Goal: Task Accomplishment & Management: Manage account settings

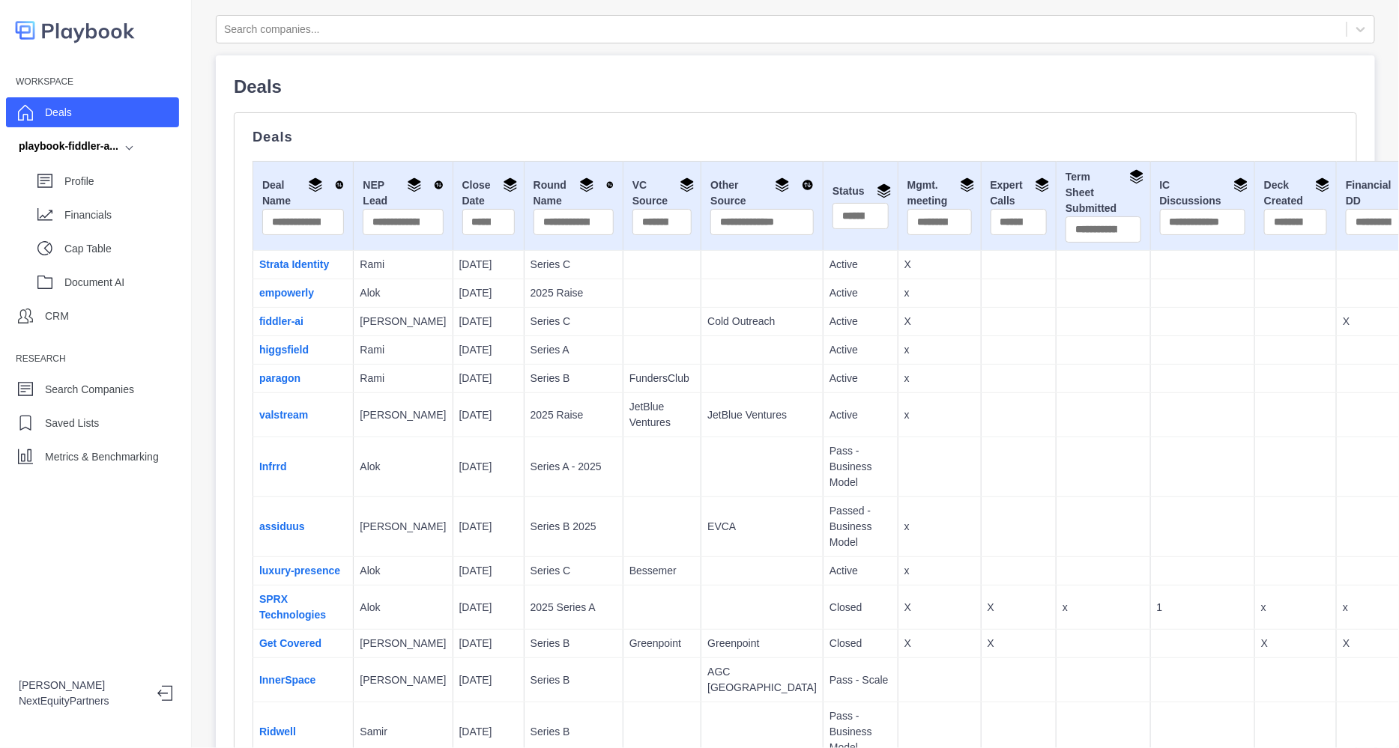
scroll to position [451, 0]
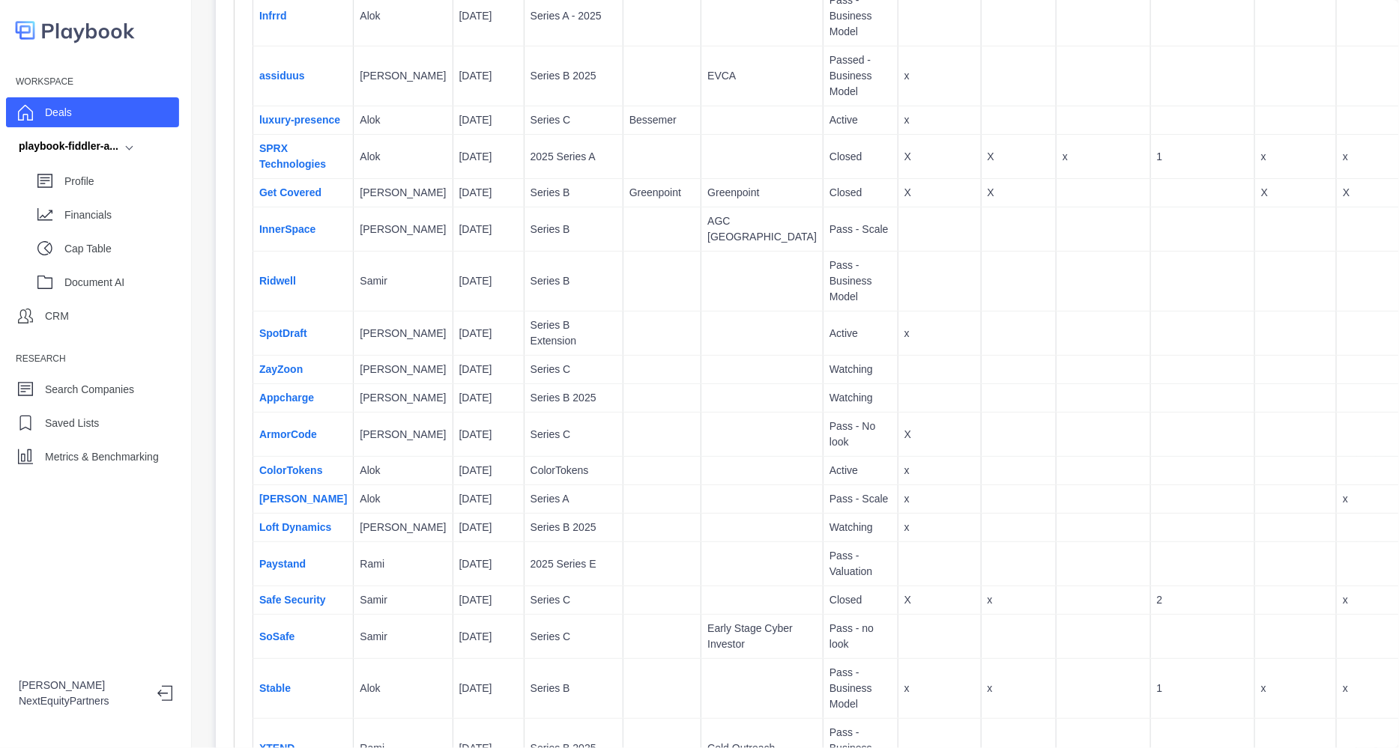
drag, startPoint x: 519, startPoint y: 177, endPoint x: 862, endPoint y: 616, distance: 556.7
click at [904, 608] on p "X" at bounding box center [939, 601] width 70 height 16
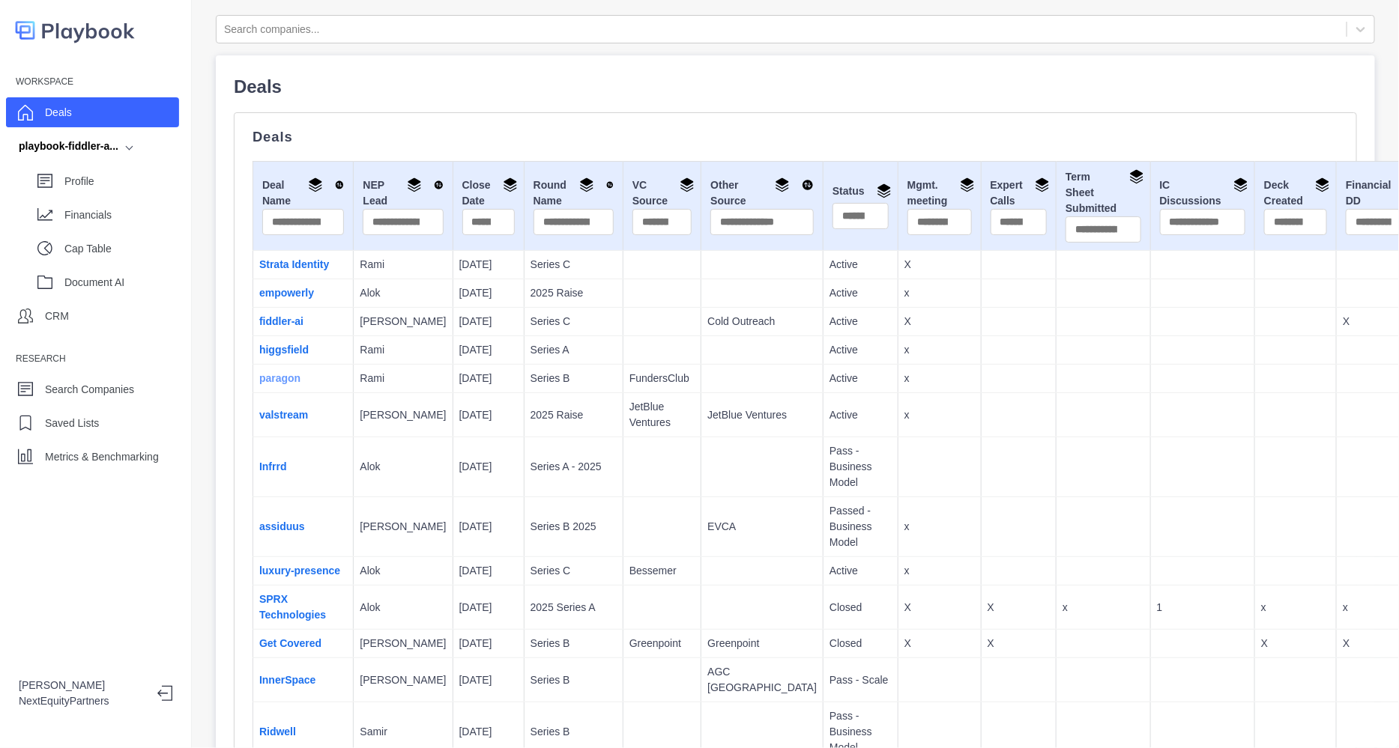
click at [282, 384] on link "paragon" at bounding box center [279, 378] width 41 height 12
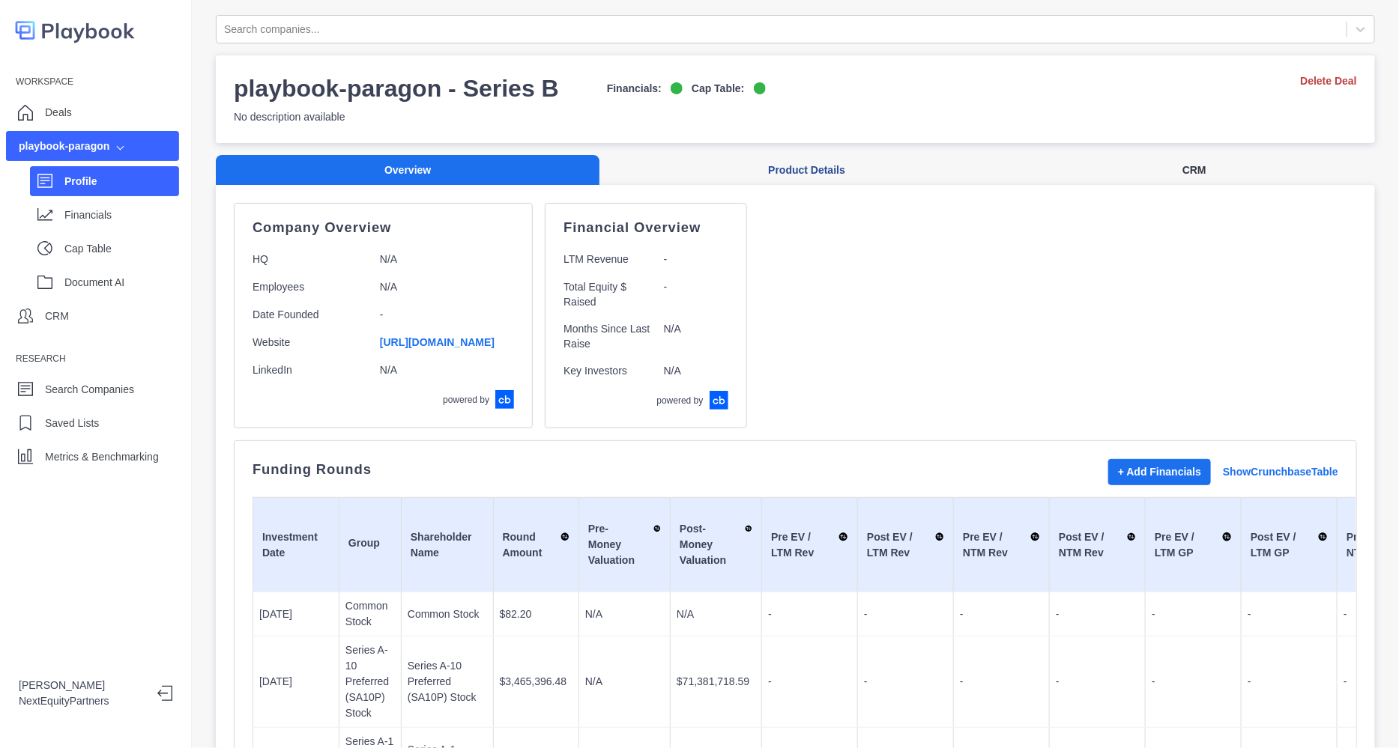
click at [1172, 171] on button "CRM" at bounding box center [1194, 170] width 361 height 31
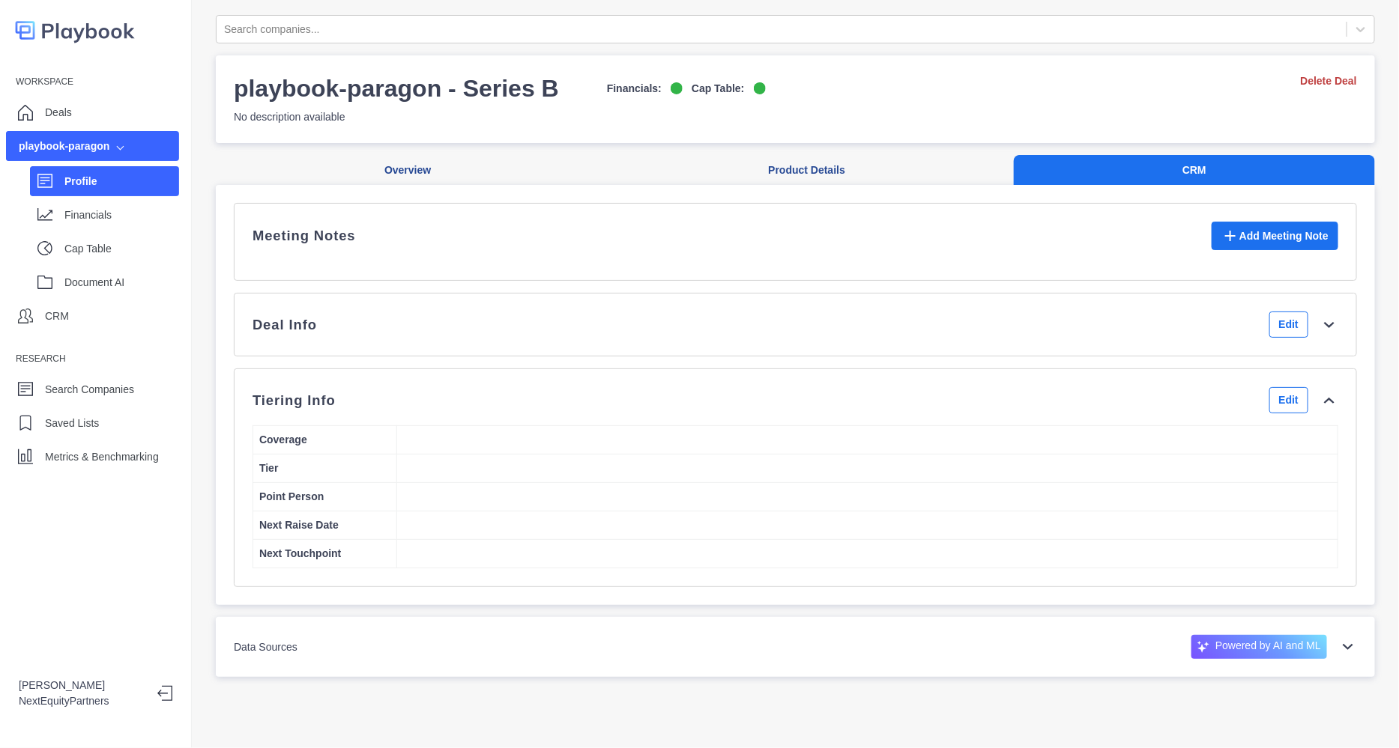
click at [1209, 336] on div "Deal Info Edit" at bounding box center [795, 325] width 1086 height 26
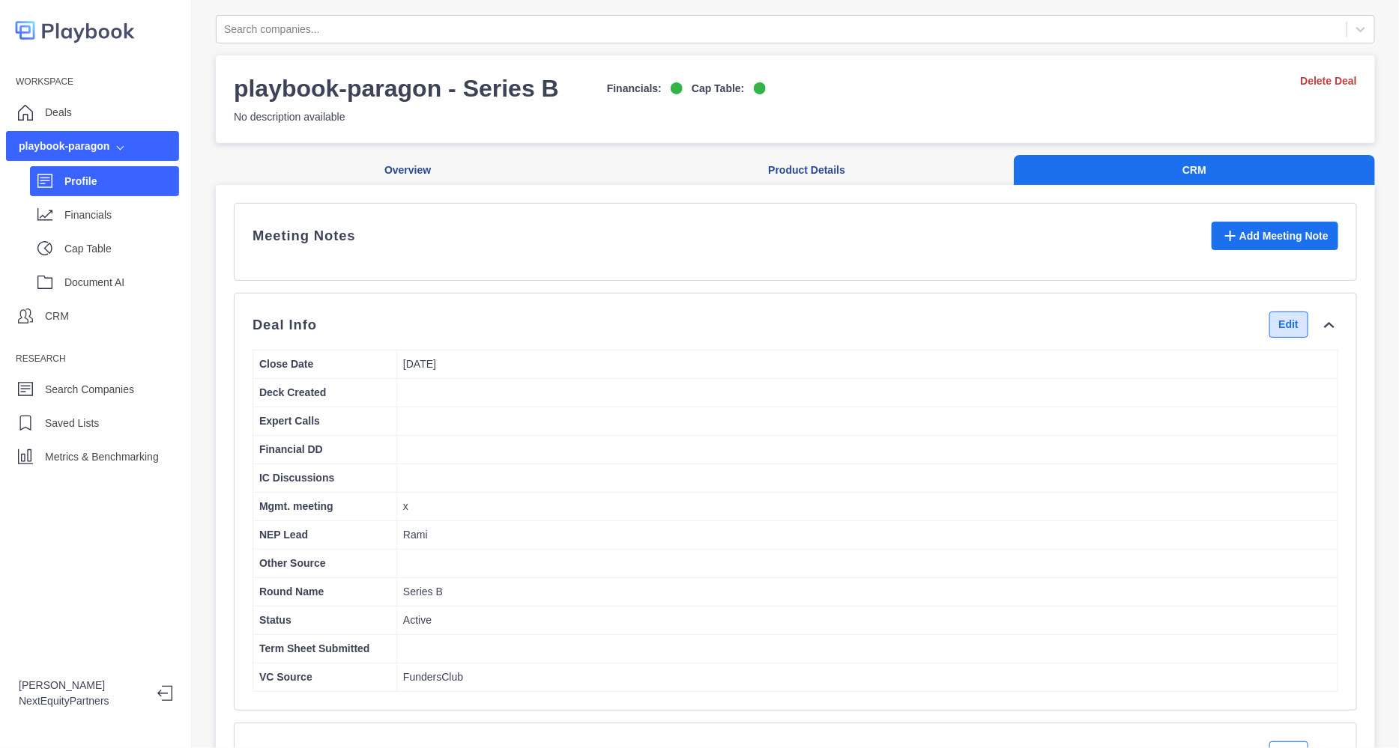
click at [1269, 338] on button "Edit" at bounding box center [1288, 325] width 39 height 26
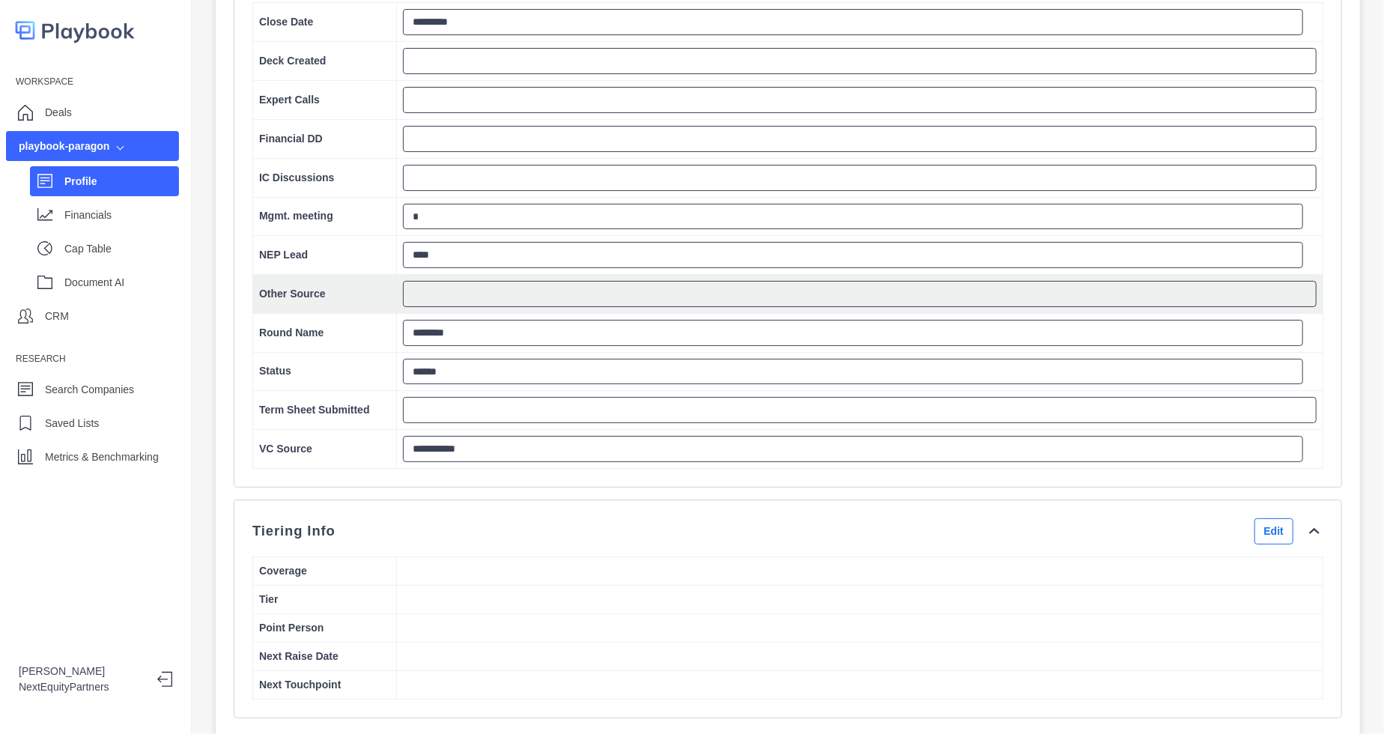
scroll to position [364, 0]
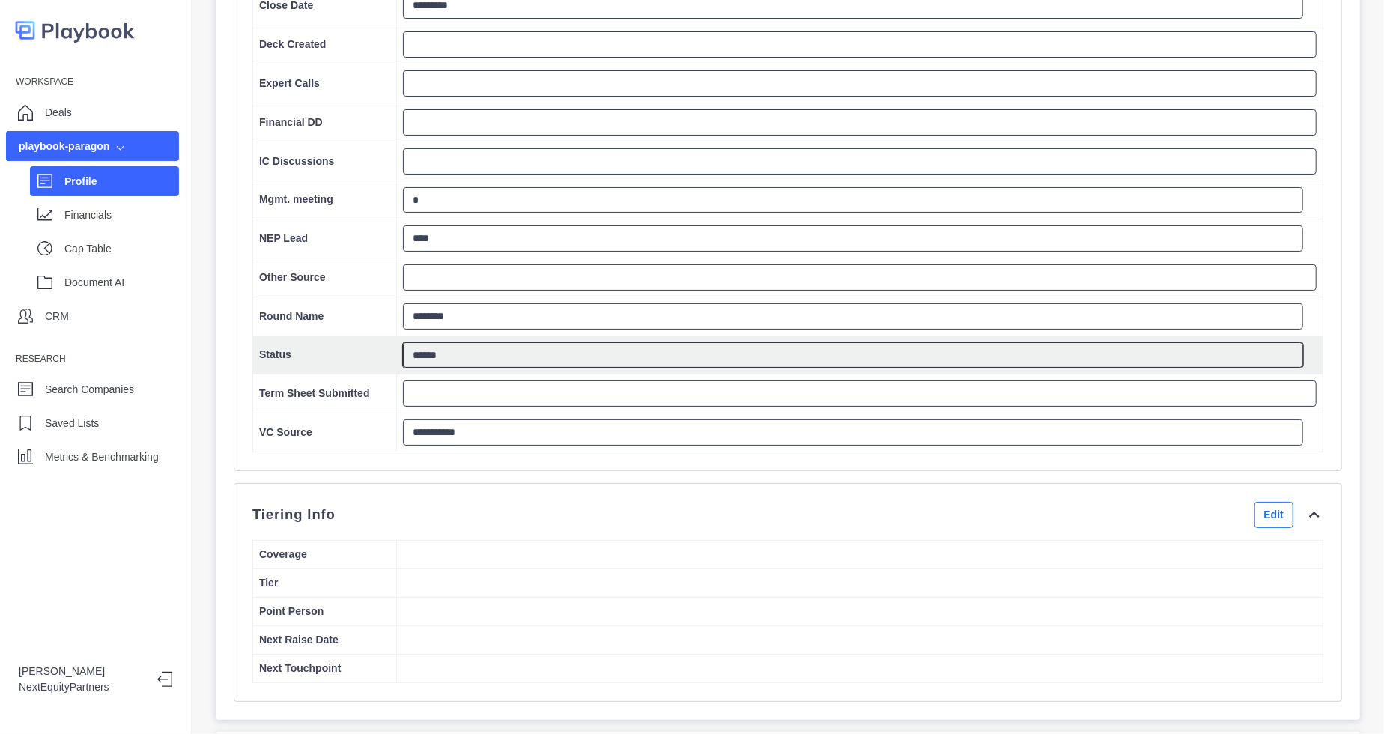
click at [482, 369] on textarea "******" at bounding box center [853, 355] width 900 height 26
click at [472, 365] on textarea "******" at bounding box center [853, 355] width 900 height 26
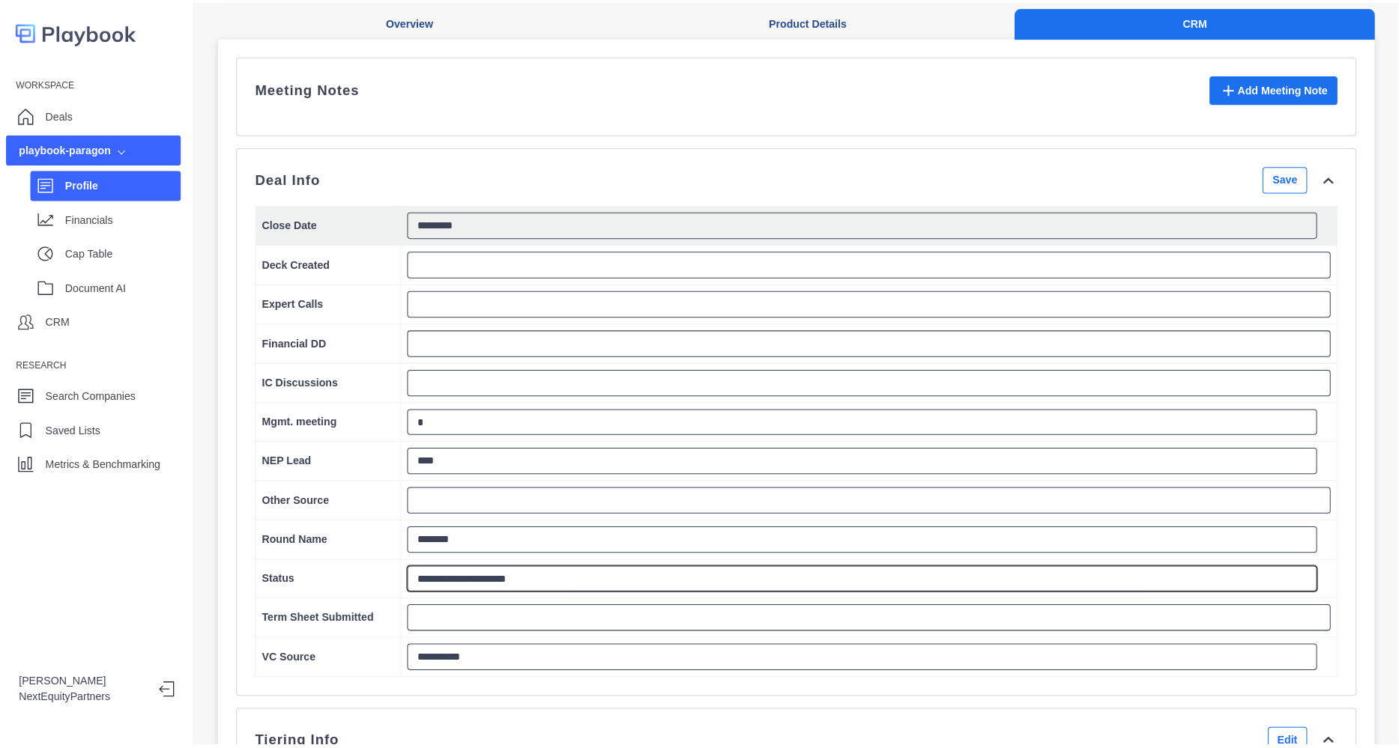
scroll to position [43, 0]
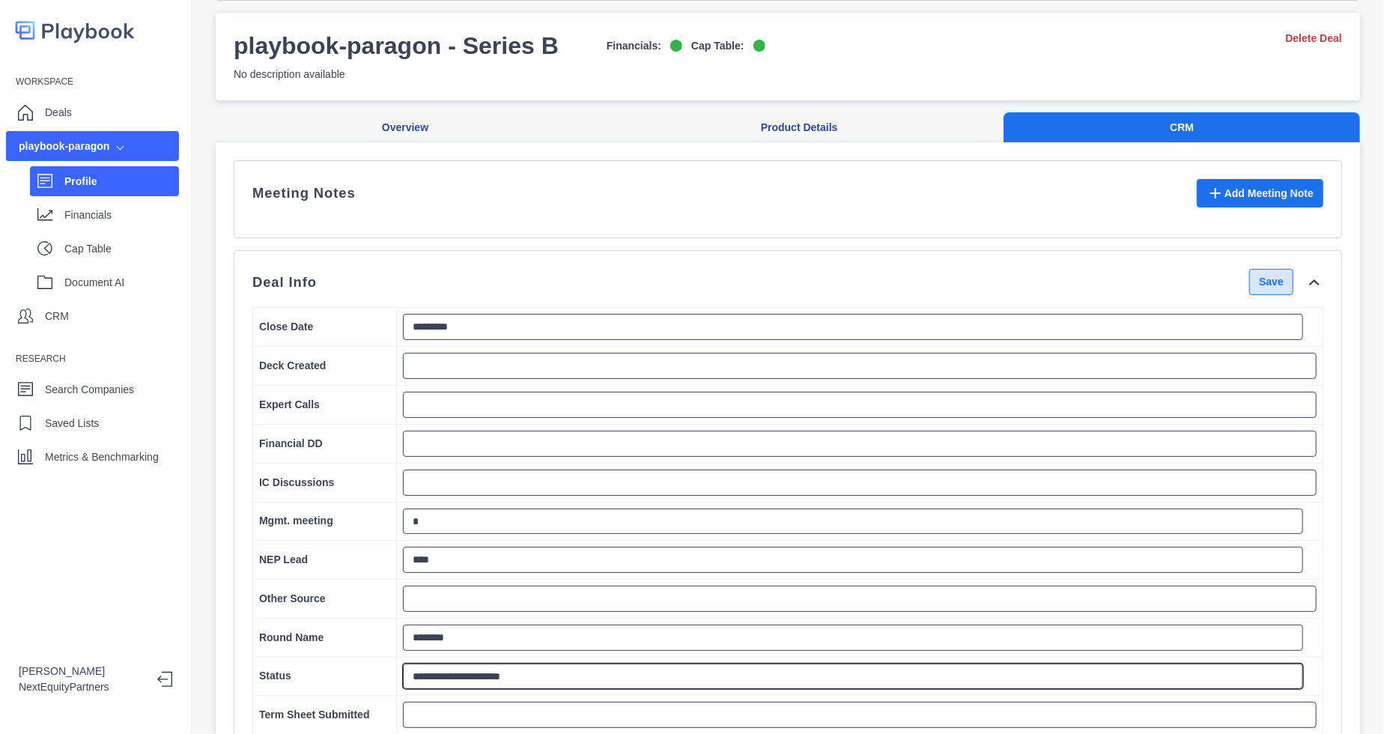
type textarea "**********"
click at [1256, 295] on button "Save" at bounding box center [1272, 282] width 44 height 26
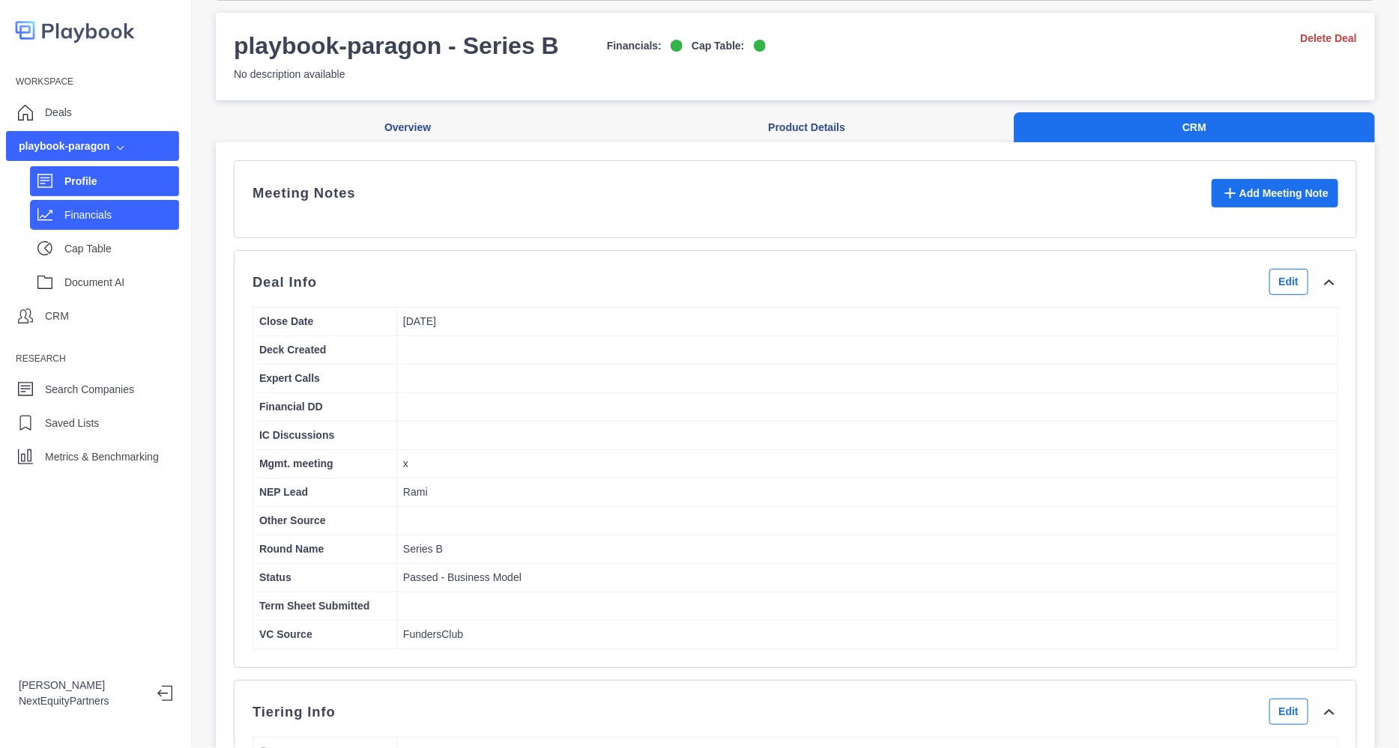
click at [114, 215] on p "Financials" at bounding box center [121, 216] width 115 height 16
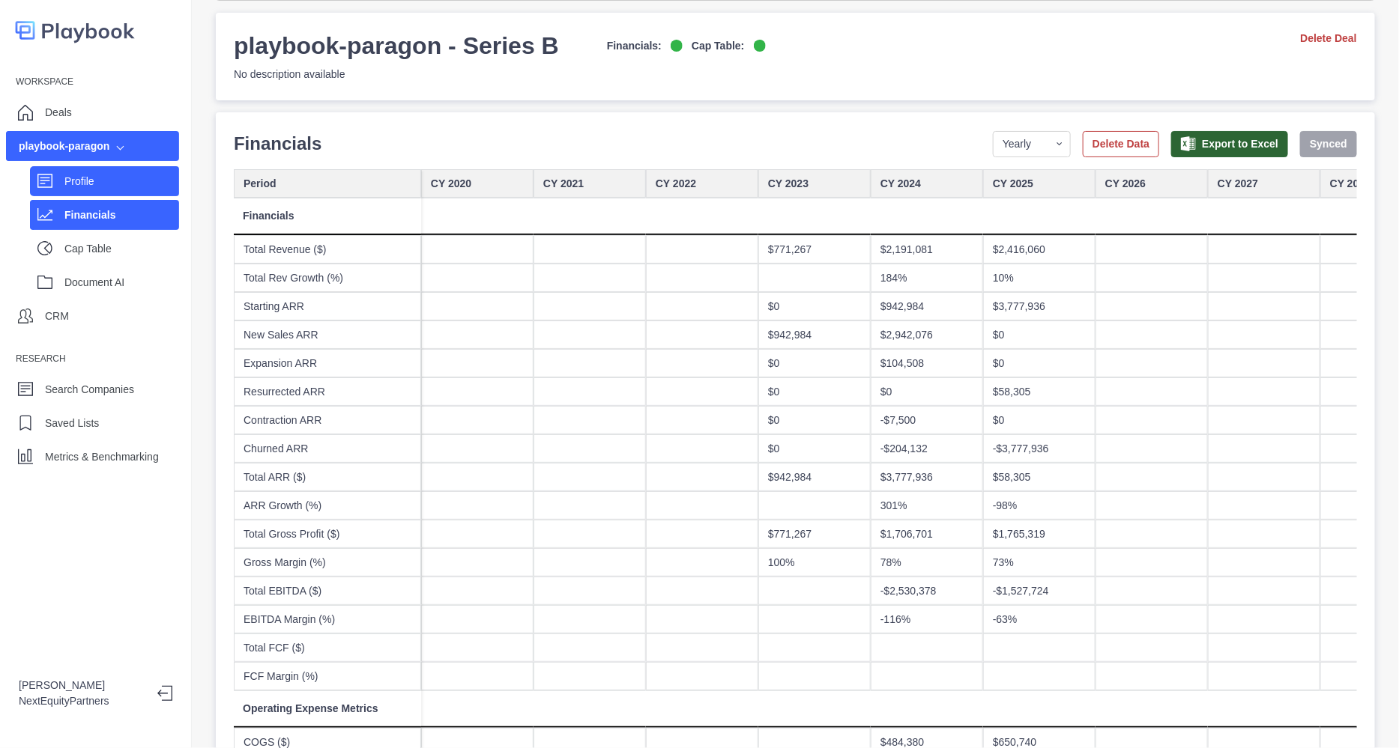
click at [94, 177] on p "Profile" at bounding box center [121, 182] width 115 height 16
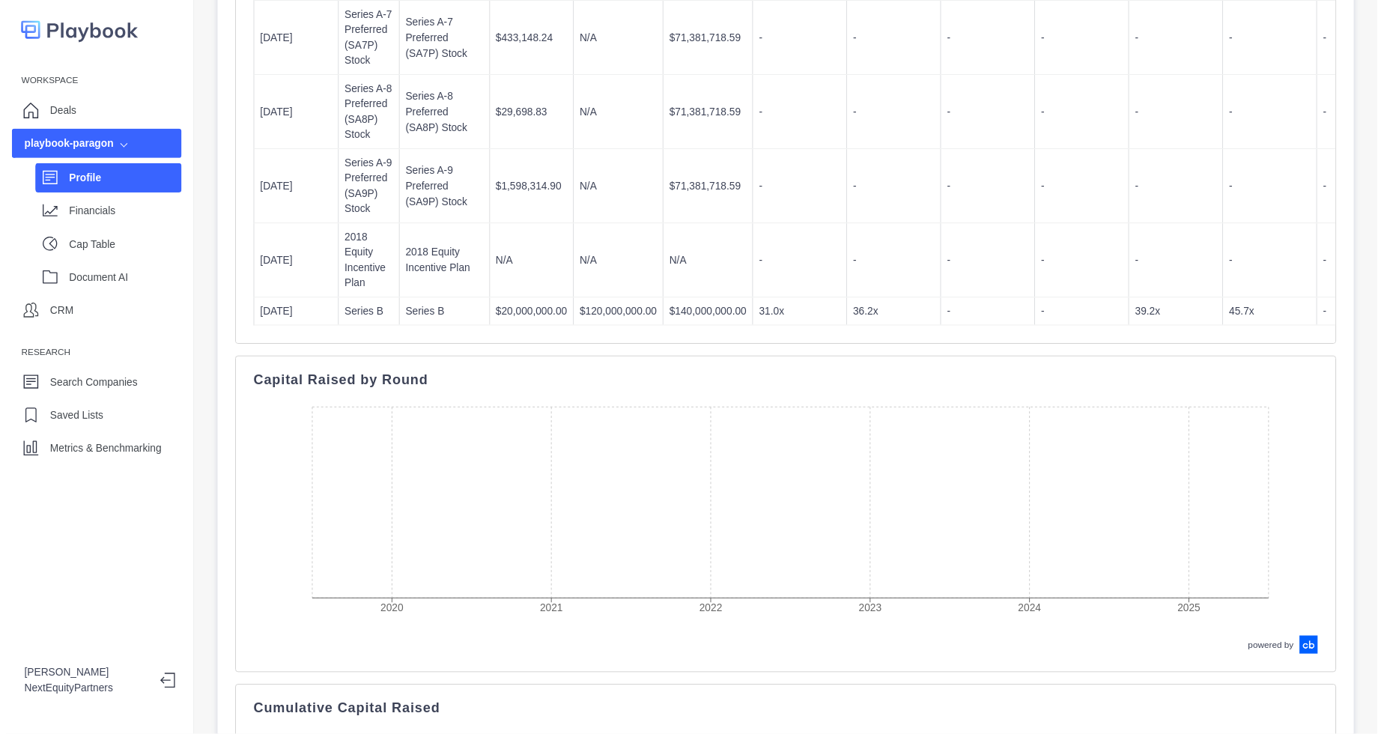
scroll to position [1183, 0]
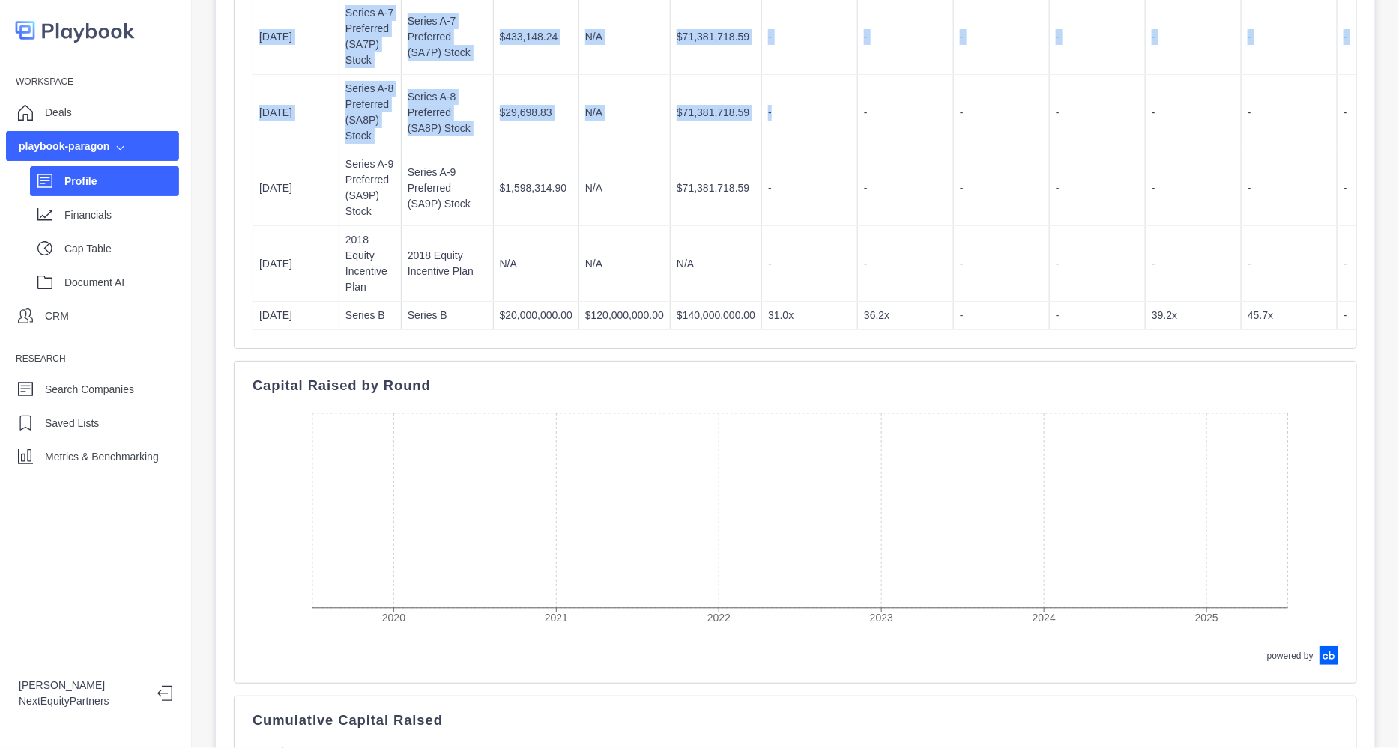
drag, startPoint x: 892, startPoint y: 339, endPoint x: 766, endPoint y: 133, distance: 241.4
click at [766, 133] on td "-" at bounding box center [810, 113] width 96 height 76
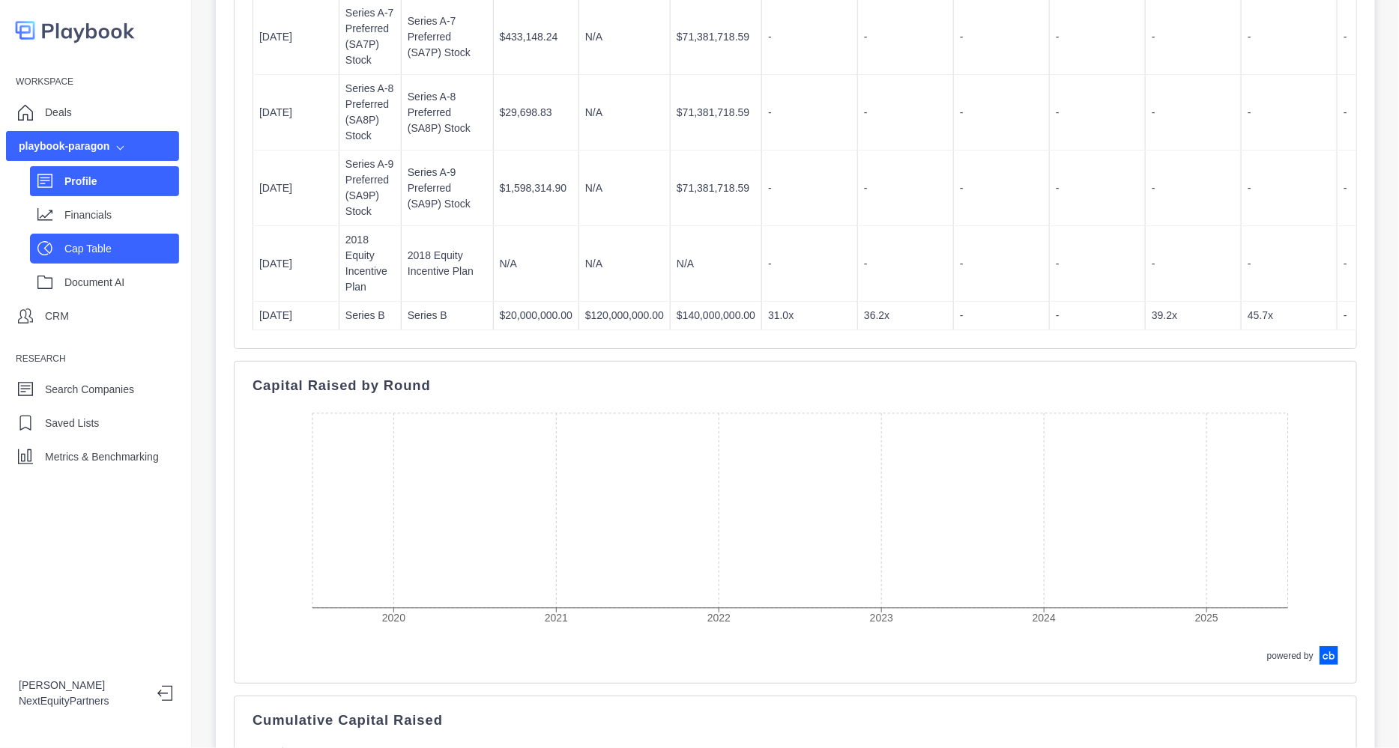
click at [115, 243] on p "Cap Table" at bounding box center [121, 249] width 115 height 16
select select "SHARE_HOLDER_TYPE_COMMON"
select select "SHARE_HOLDER_TYPE_OPTION"
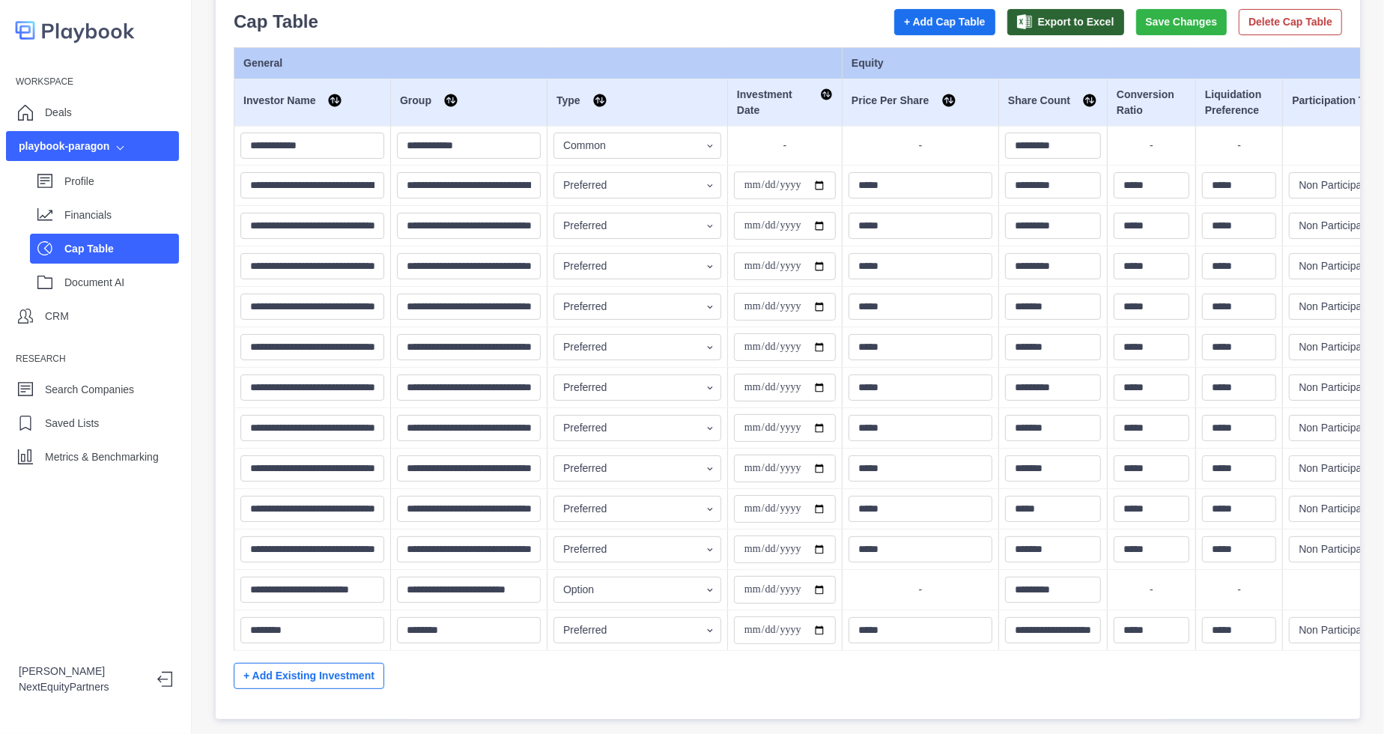
scroll to position [0, 409]
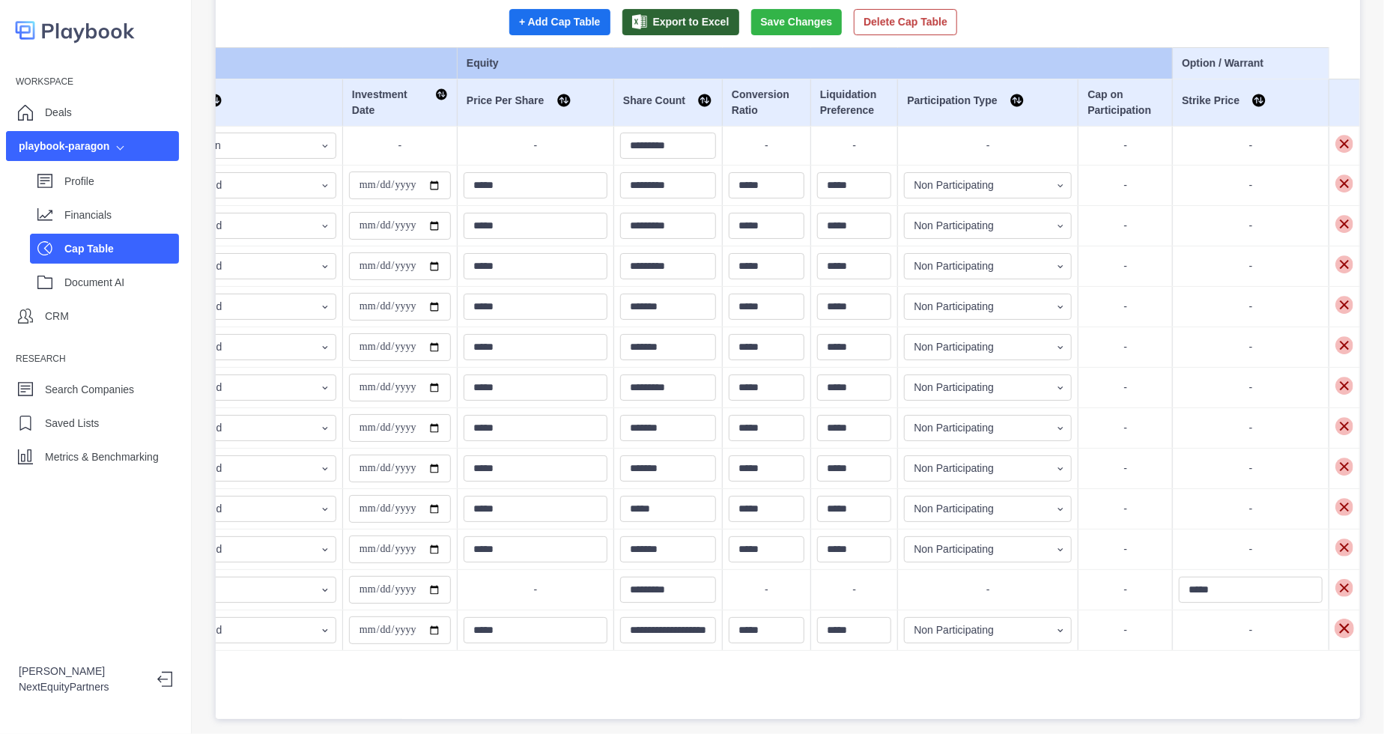
click at [1335, 618] on img at bounding box center [1344, 627] width 19 height 19
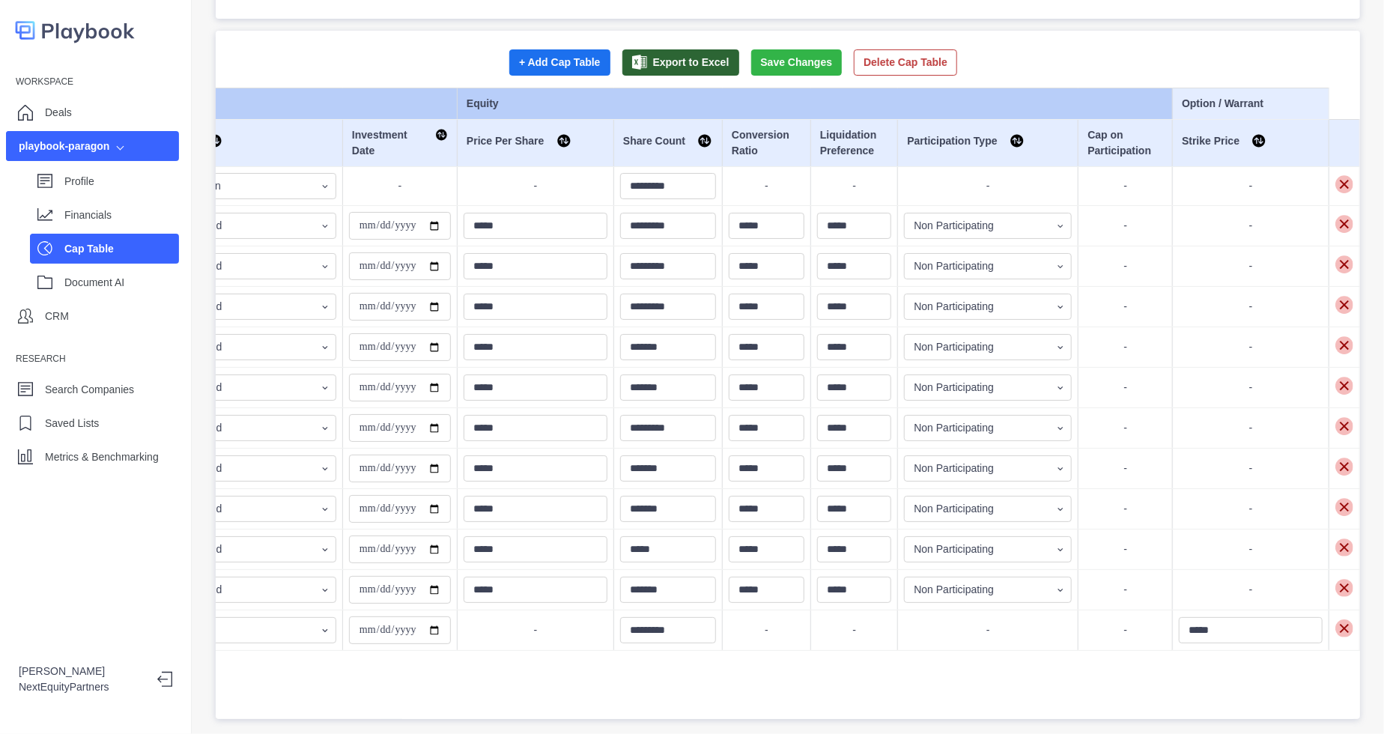
scroll to position [0, 0]
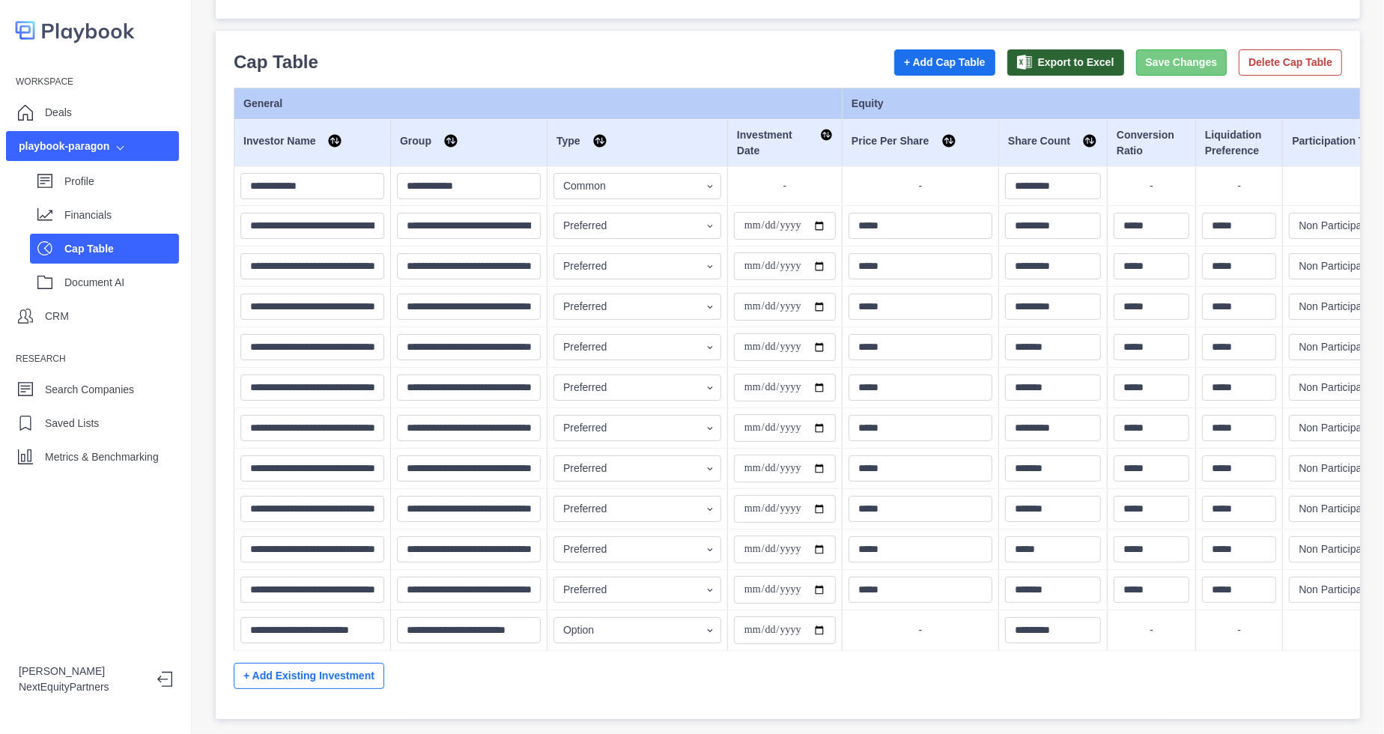
click at [1140, 49] on button "Save Changes" at bounding box center [1181, 62] width 91 height 26
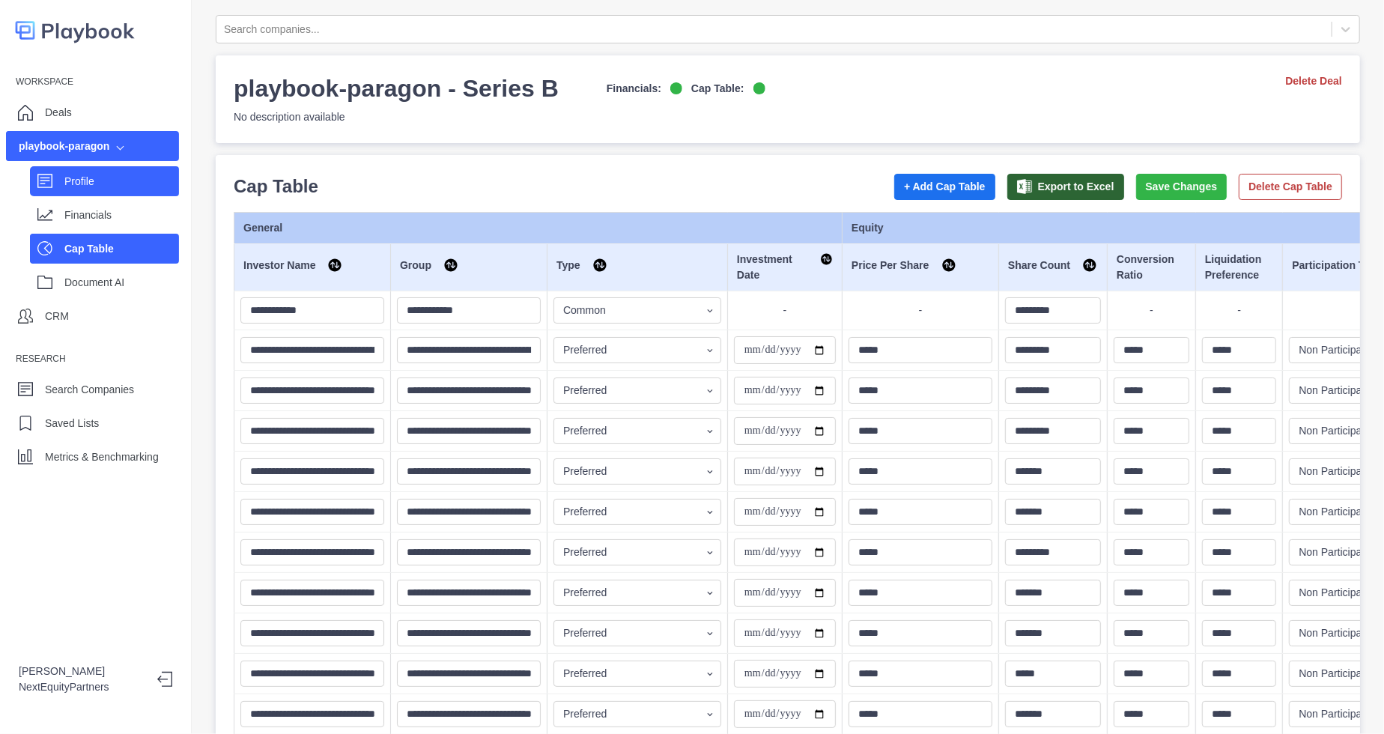
click at [127, 180] on p "Profile" at bounding box center [121, 182] width 115 height 16
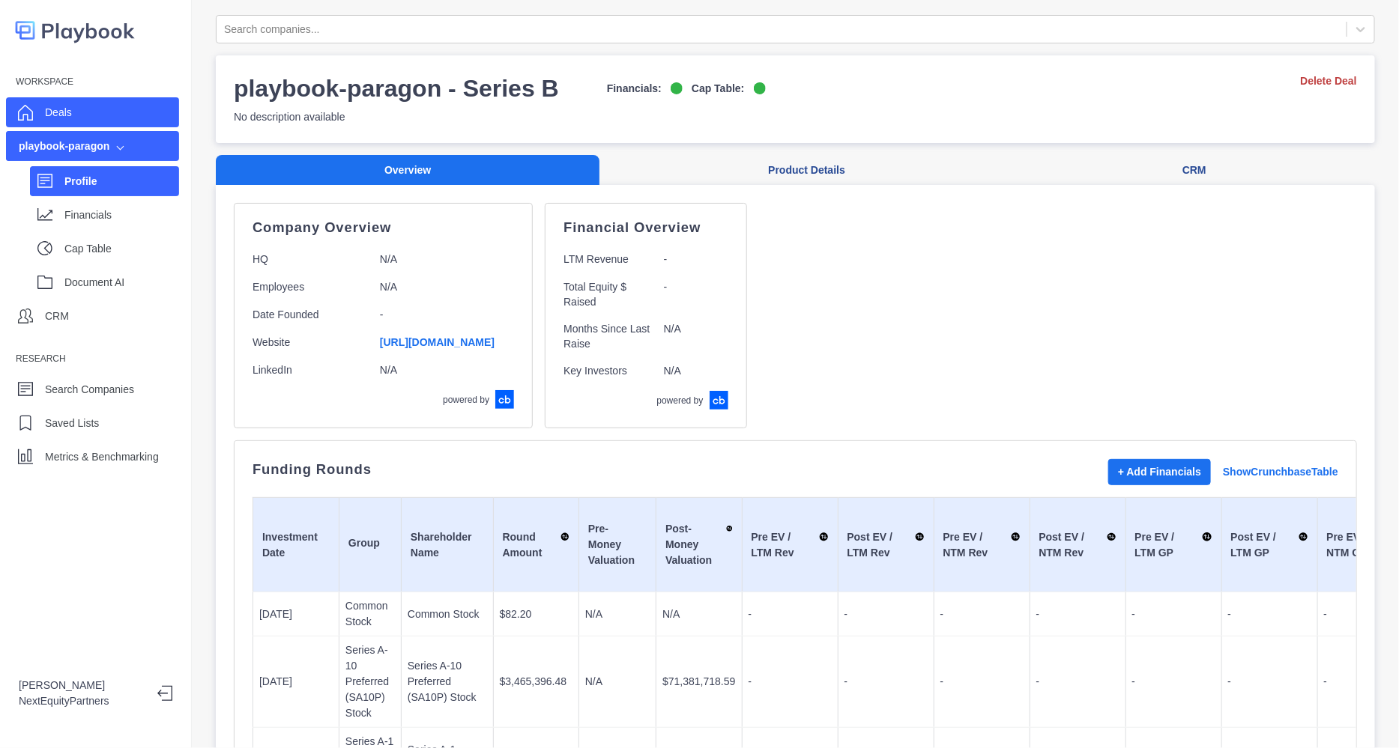
click at [115, 123] on div "Deals" at bounding box center [92, 112] width 173 height 30
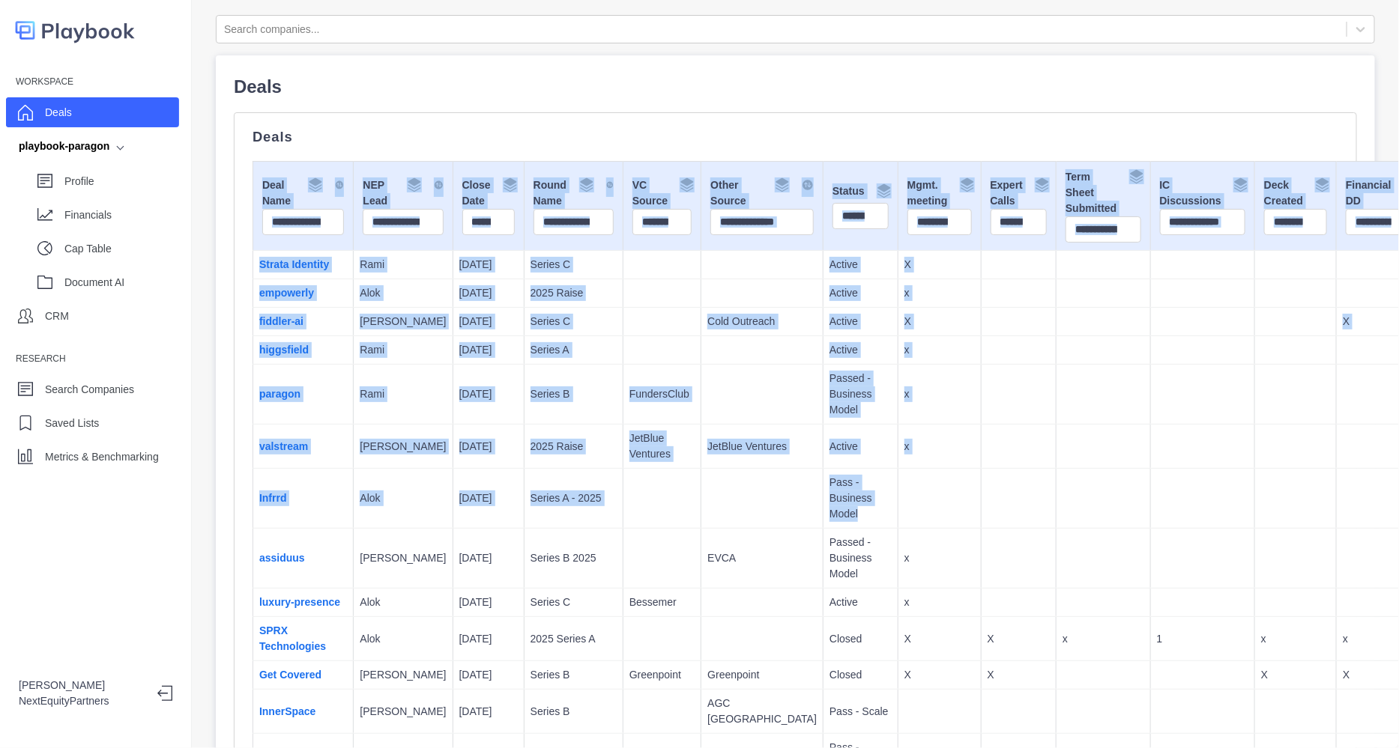
drag, startPoint x: 726, startPoint y: 181, endPoint x: 1187, endPoint y: 522, distance: 573.1
click at [1255, 522] on td at bounding box center [1296, 499] width 82 height 60
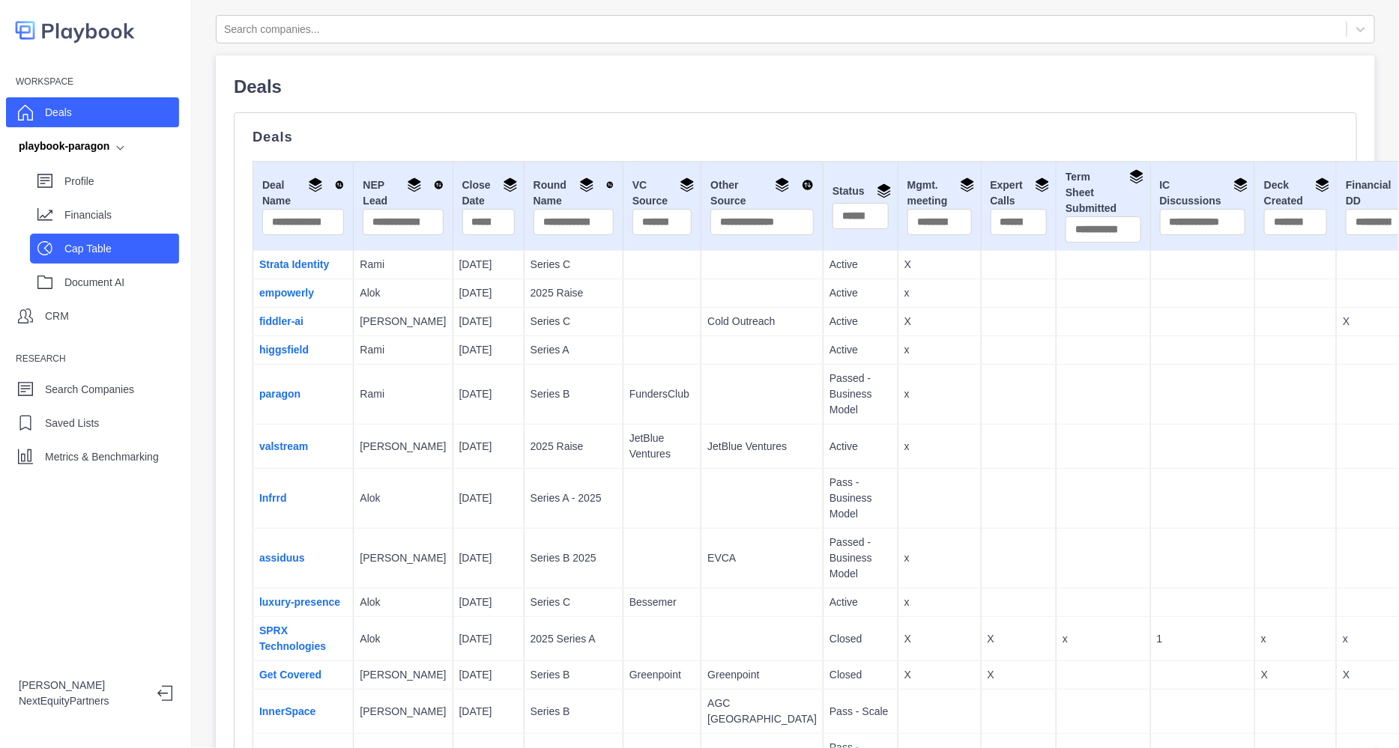
click at [148, 240] on div "Cap Table" at bounding box center [121, 248] width 115 height 22
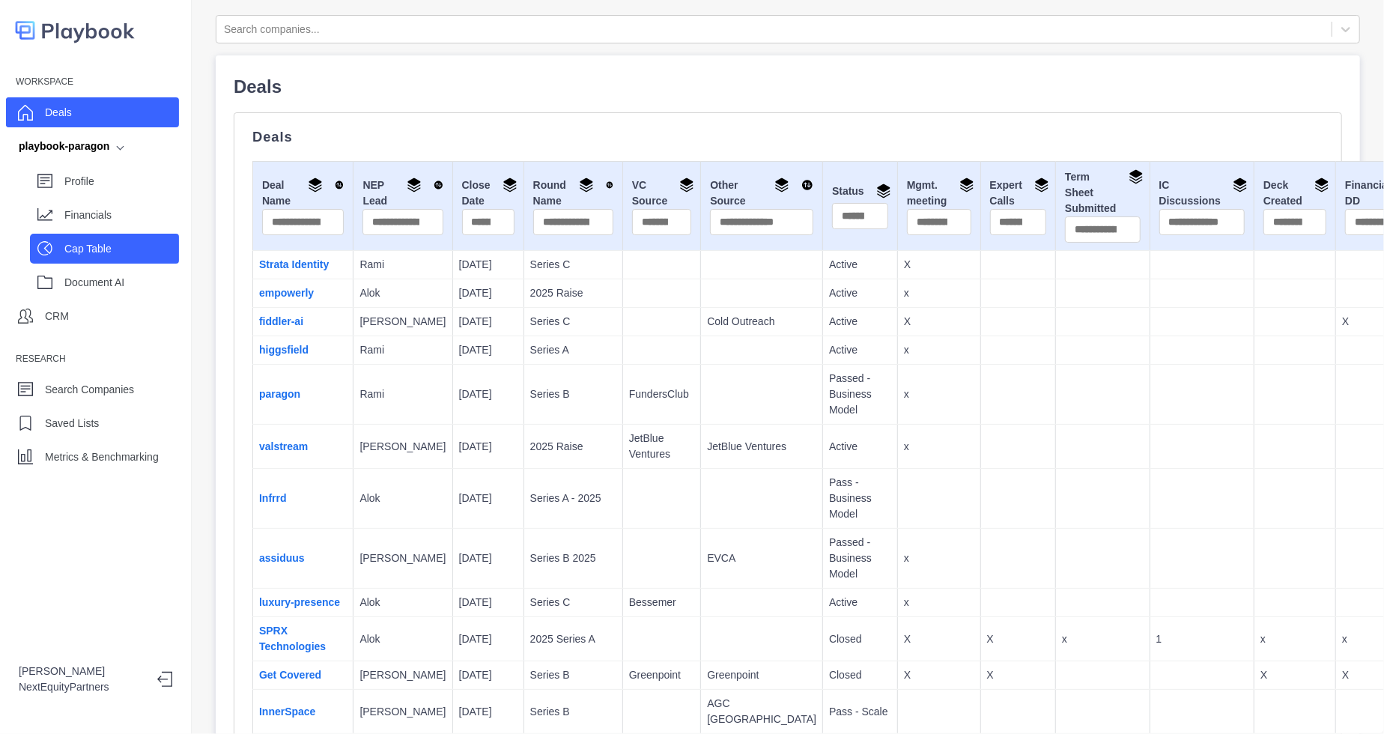
select select "SHARE_HOLDER_TYPE_COMMON"
select select "SHARE_HOLDER_TYPE_OPTION"
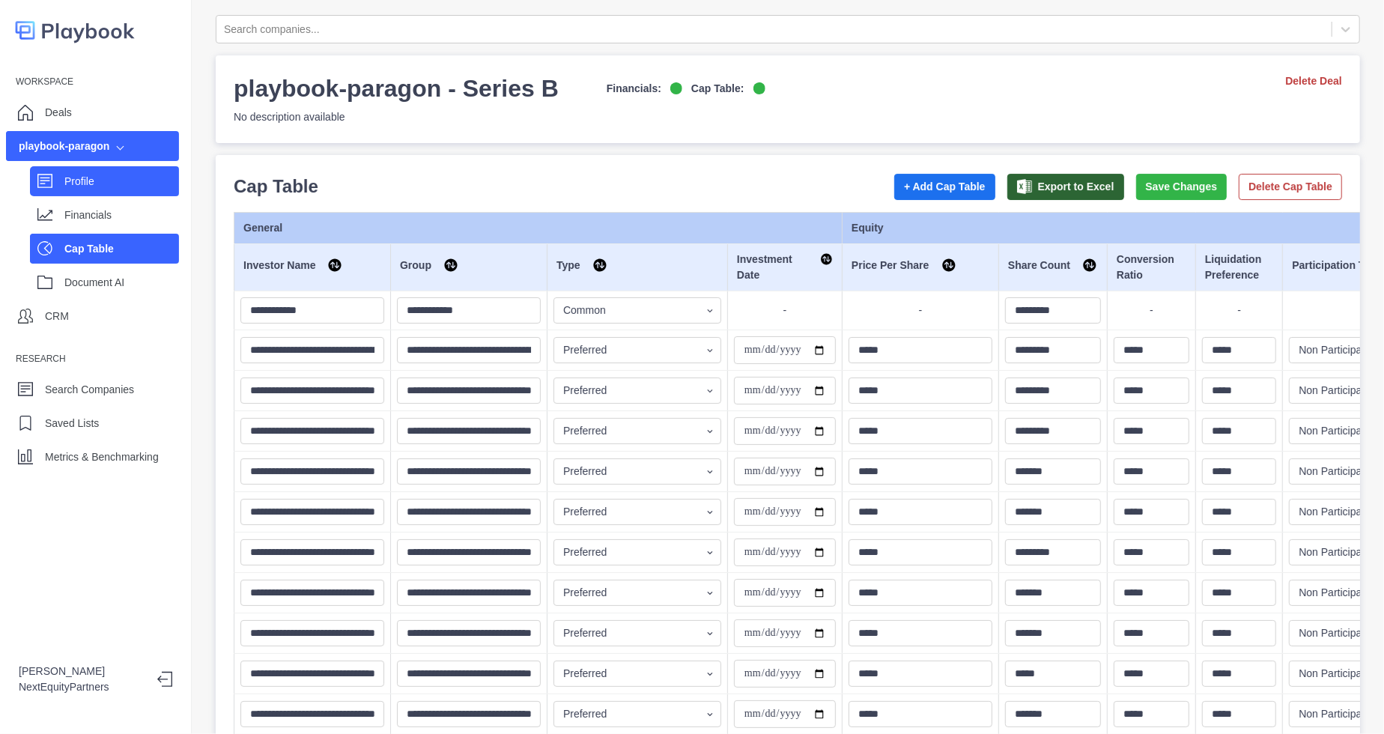
click at [70, 193] on div "Profile" at bounding box center [104, 181] width 149 height 30
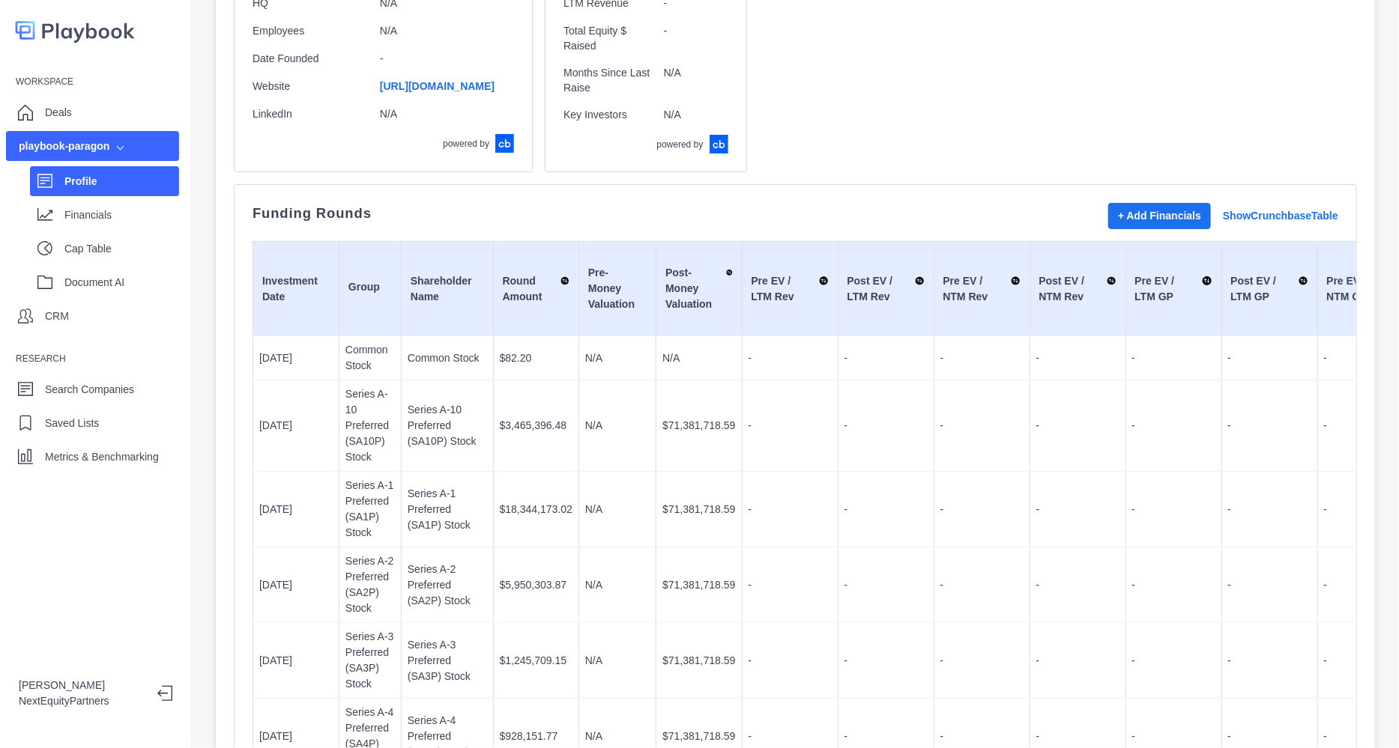
scroll to position [247, 0]
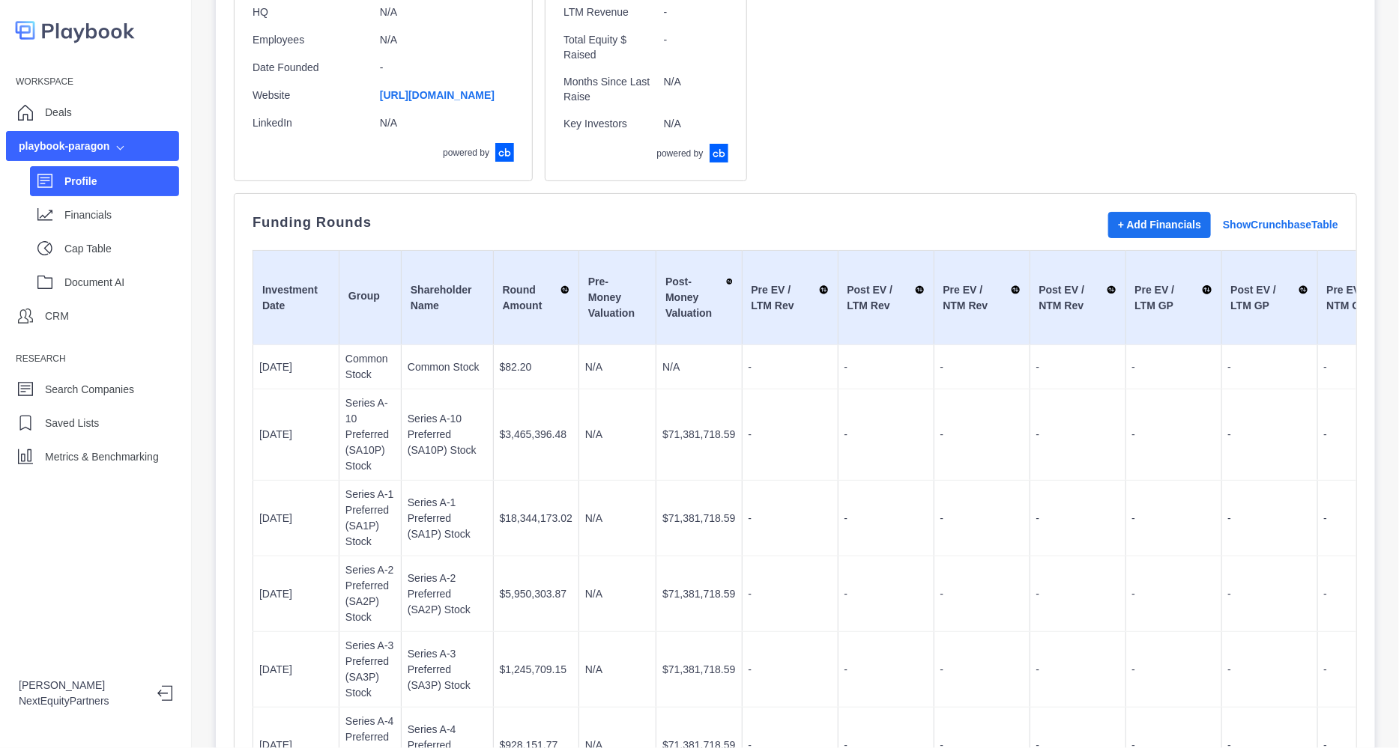
click at [104, 37] on img at bounding box center [75, 30] width 120 height 31
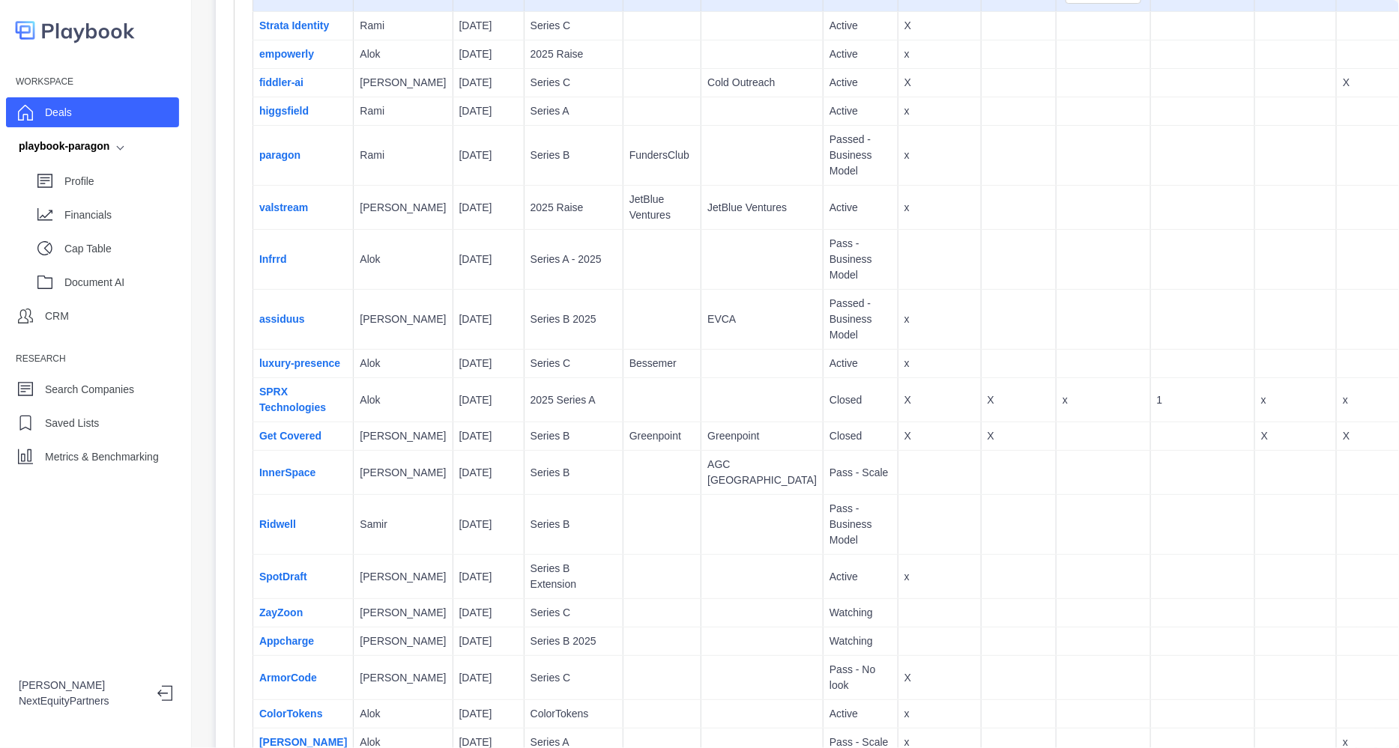
scroll to position [240, 0]
click at [524, 420] on td "2025 Series A" at bounding box center [573, 400] width 99 height 44
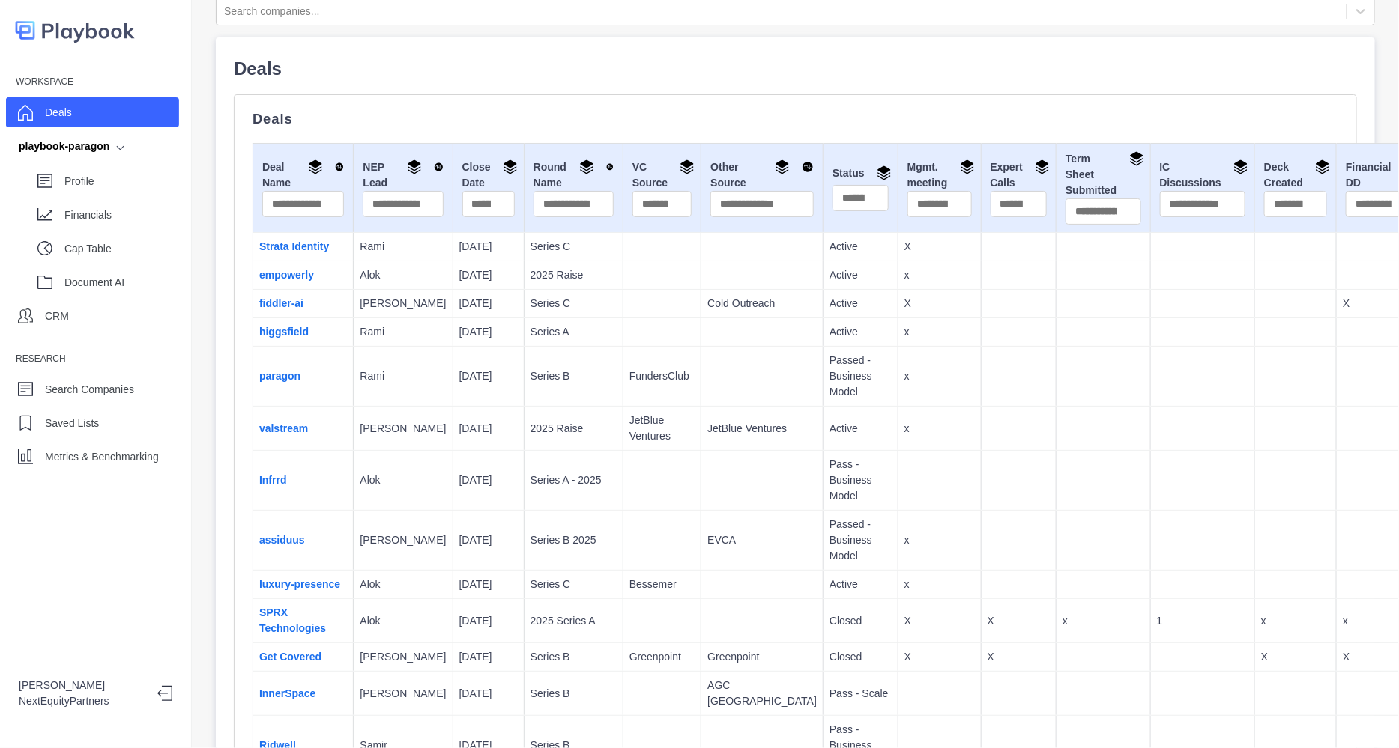
scroll to position [1, 0]
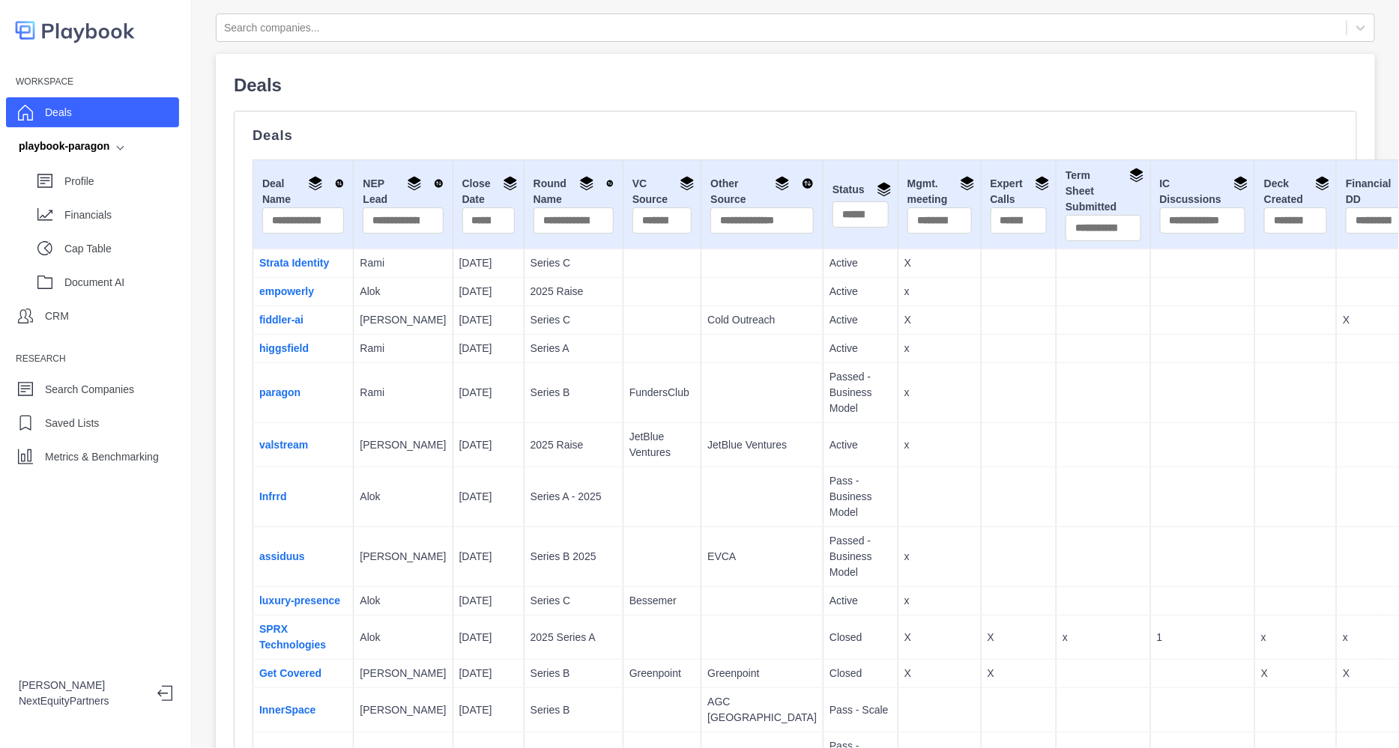
drag, startPoint x: 483, startPoint y: 542, endPoint x: 371, endPoint y: 205, distance: 354.6
drag, startPoint x: 371, startPoint y: 205, endPoint x: 828, endPoint y: 642, distance: 632.1
click at [897, 616] on td "x" at bounding box center [938, 601] width 83 height 28
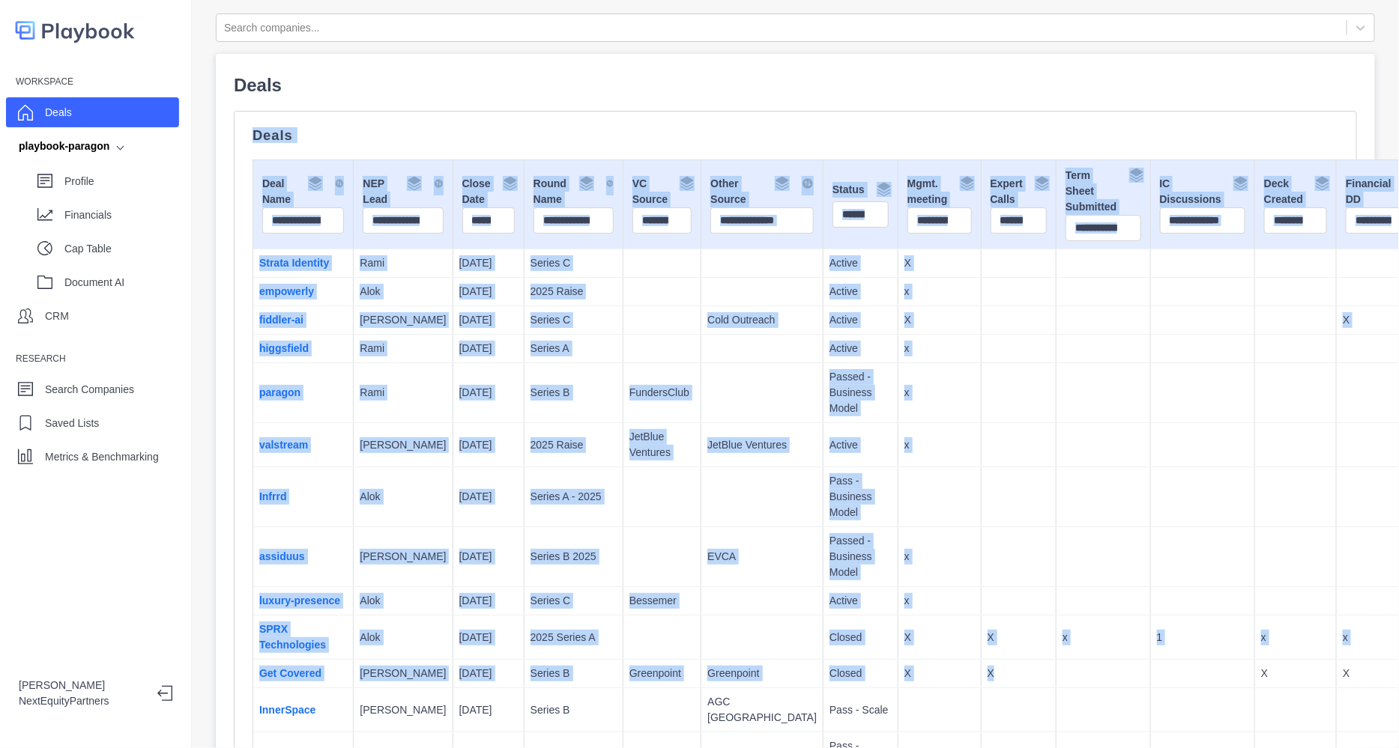
drag, startPoint x: 928, startPoint y: 691, endPoint x: 533, endPoint y: 73, distance: 733.4
click at [897, 485] on td at bounding box center [938, 497] width 83 height 60
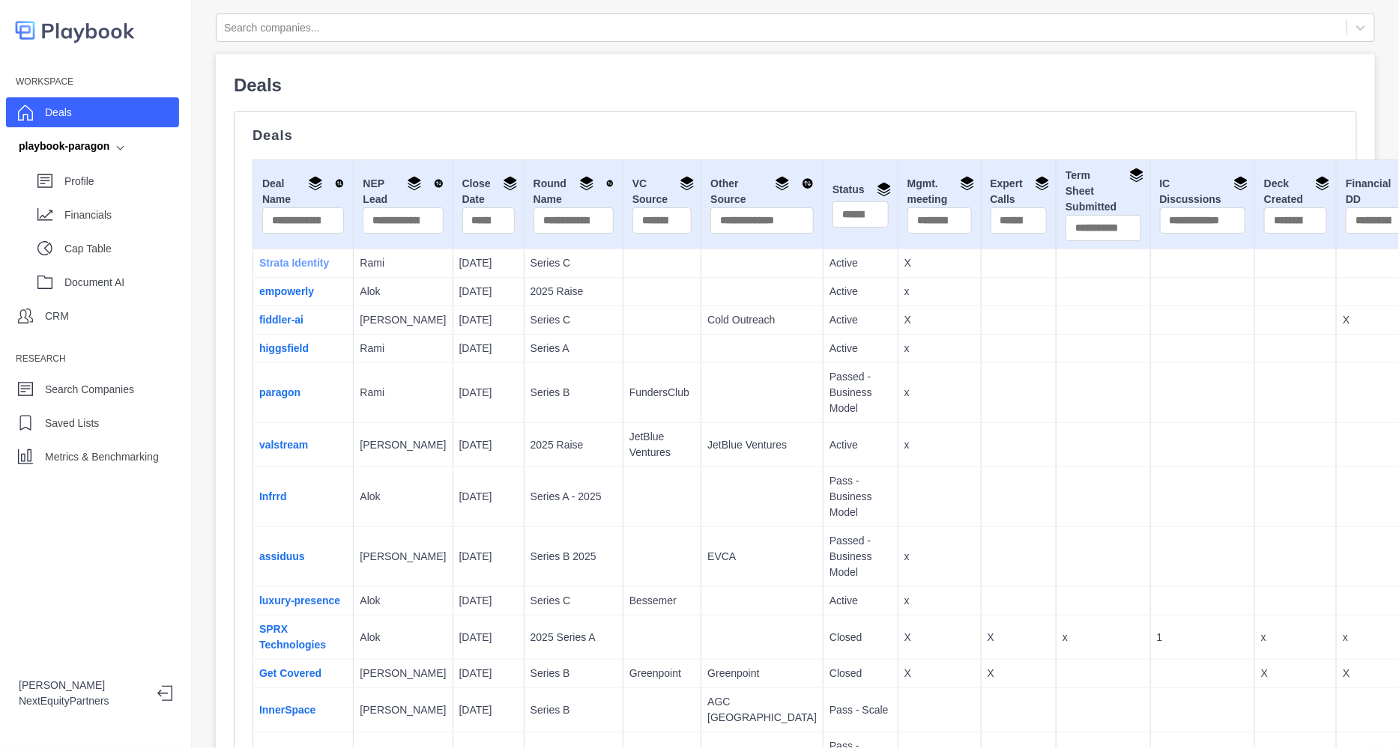
click at [297, 257] on link "Strata Identity" at bounding box center [294, 263] width 70 height 12
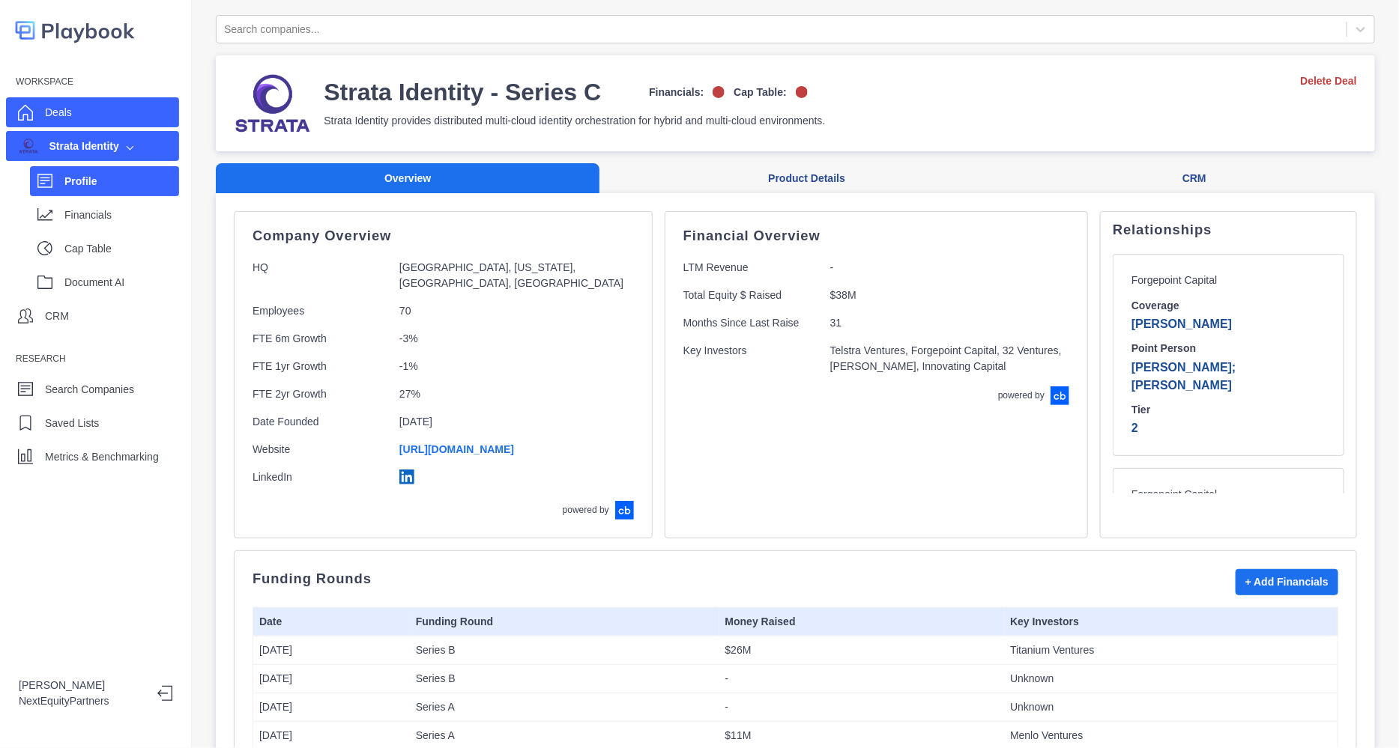
click at [58, 112] on p "Deals" at bounding box center [58, 113] width 27 height 16
